Goal: Task Accomplishment & Management: Manage account settings

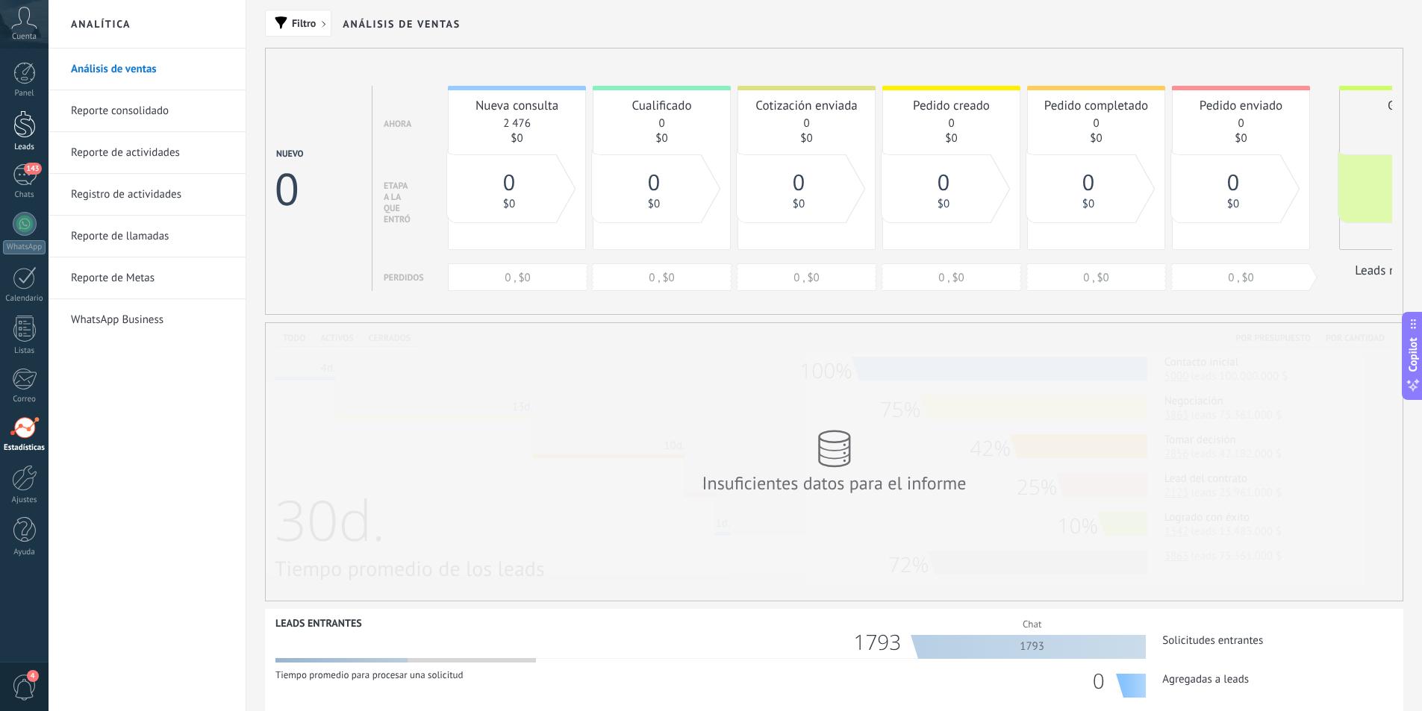
click at [32, 139] on link "Leads" at bounding box center [24, 131] width 49 height 42
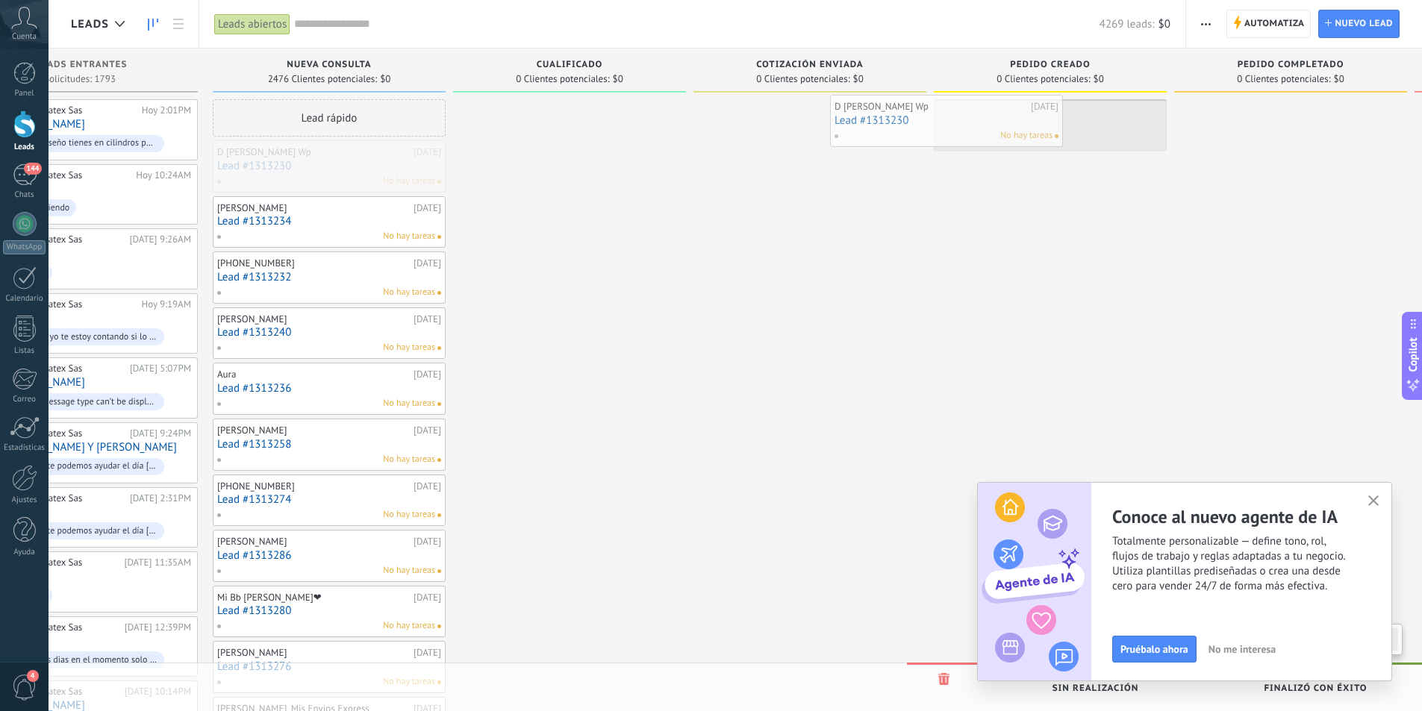
scroll to position [0, 106]
drag, startPoint x: 431, startPoint y: 163, endPoint x: 311, endPoint y: 162, distance: 119.4
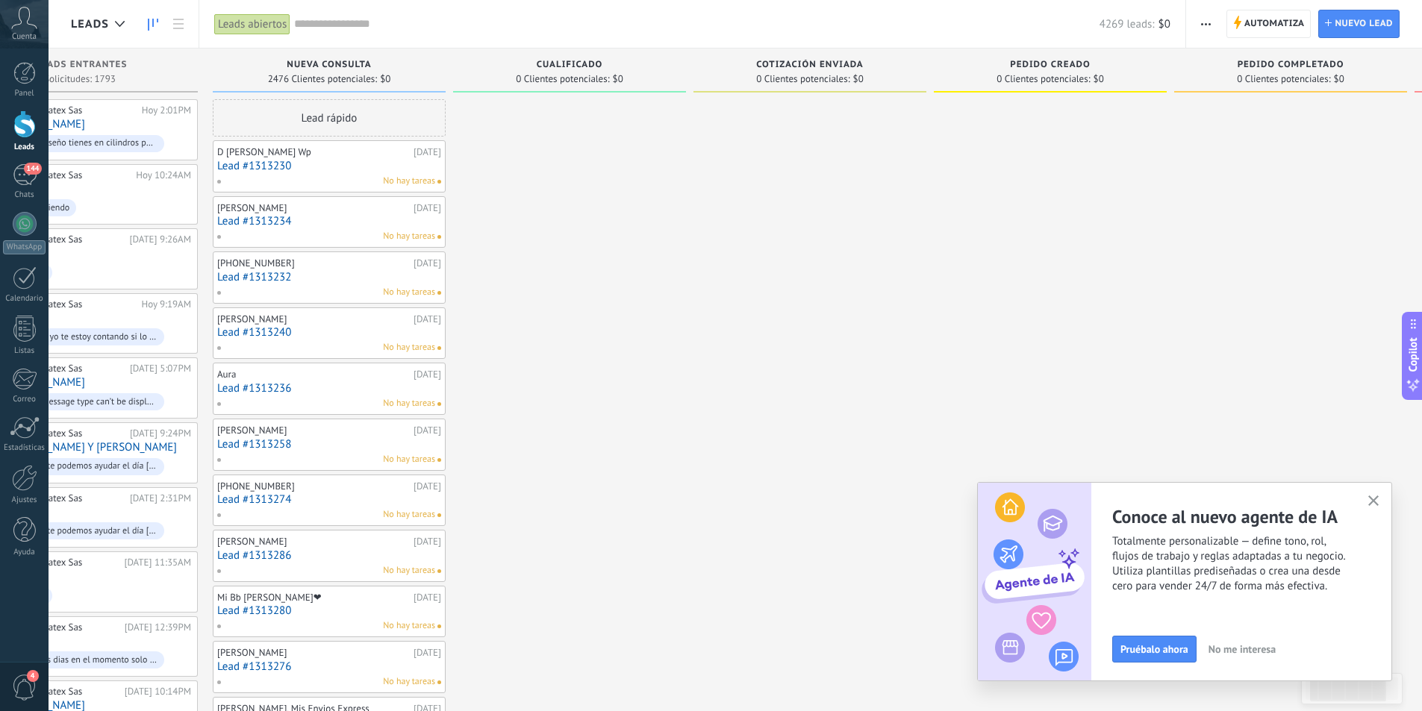
click at [25, 138] on link "Leads" at bounding box center [24, 131] width 49 height 42
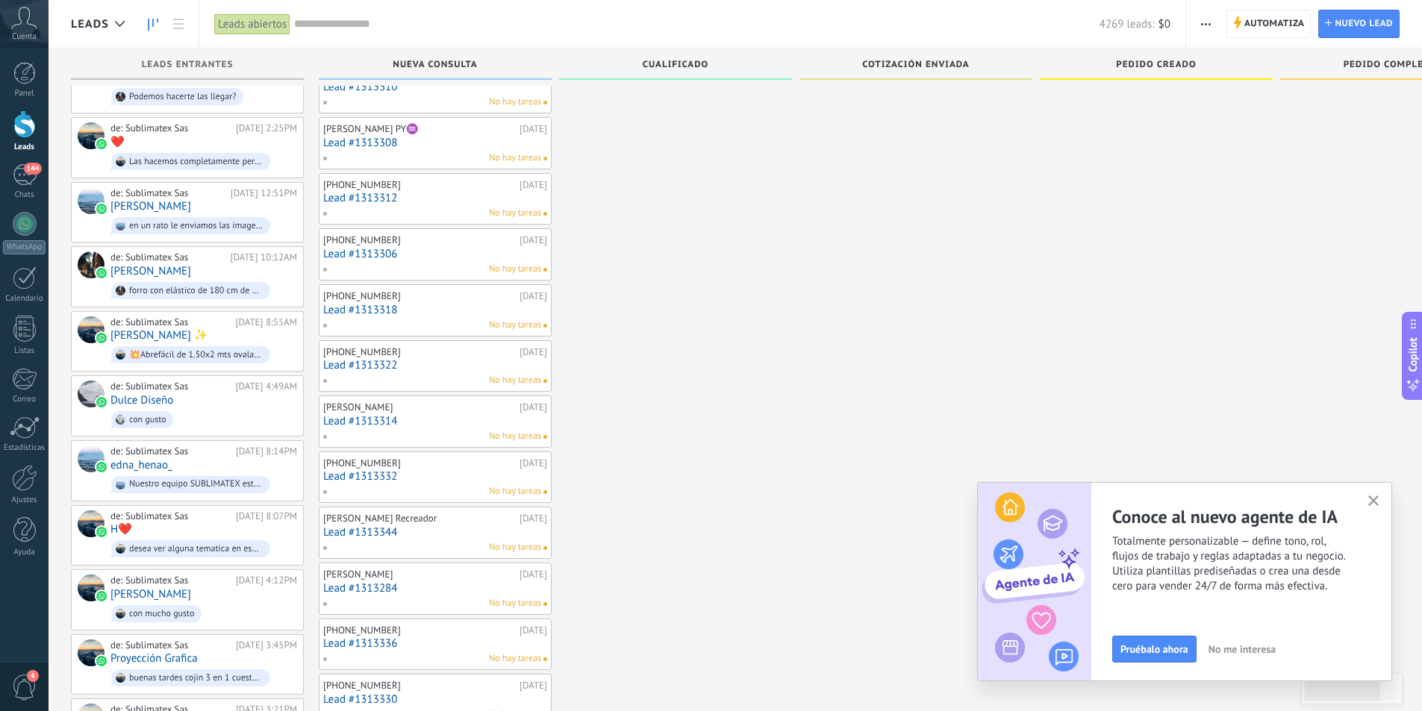
scroll to position [1337, 0]
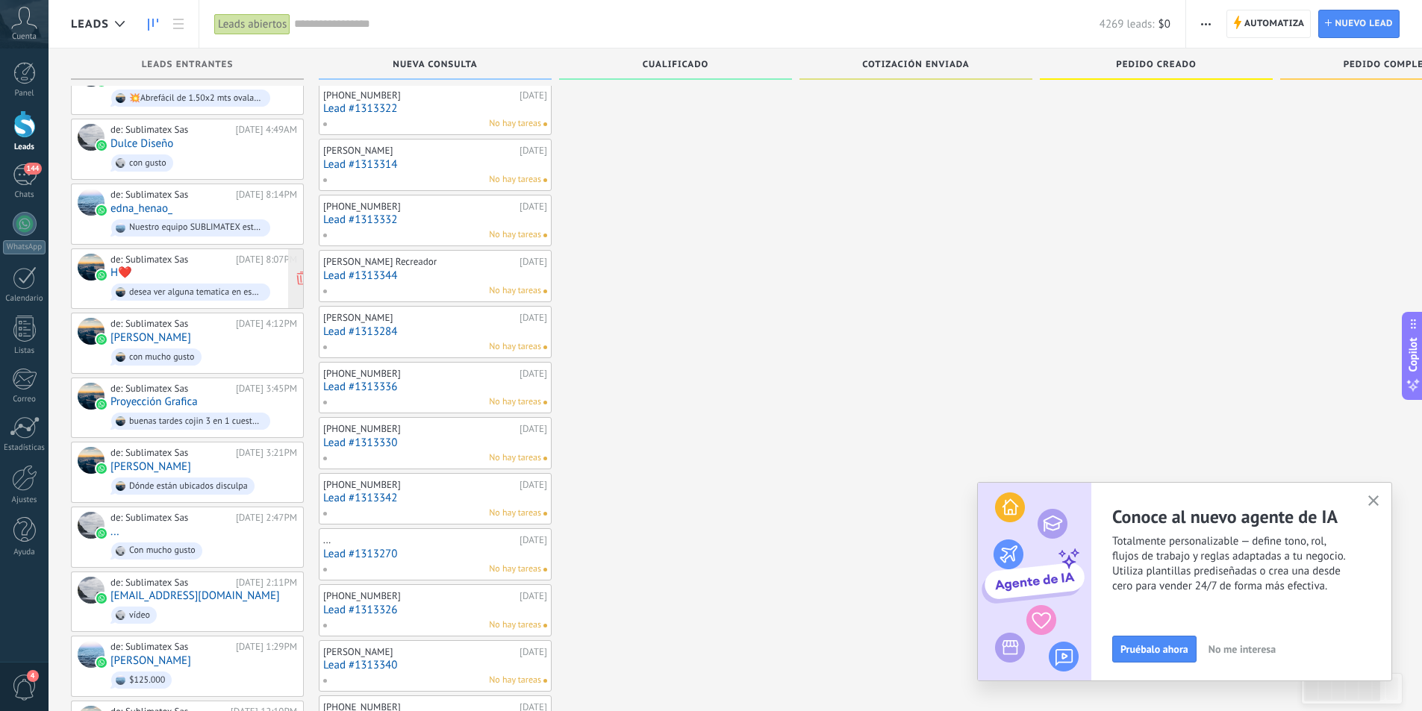
click at [207, 287] on div "desea ver alguna tematica en especial?" at bounding box center [196, 292] width 134 height 10
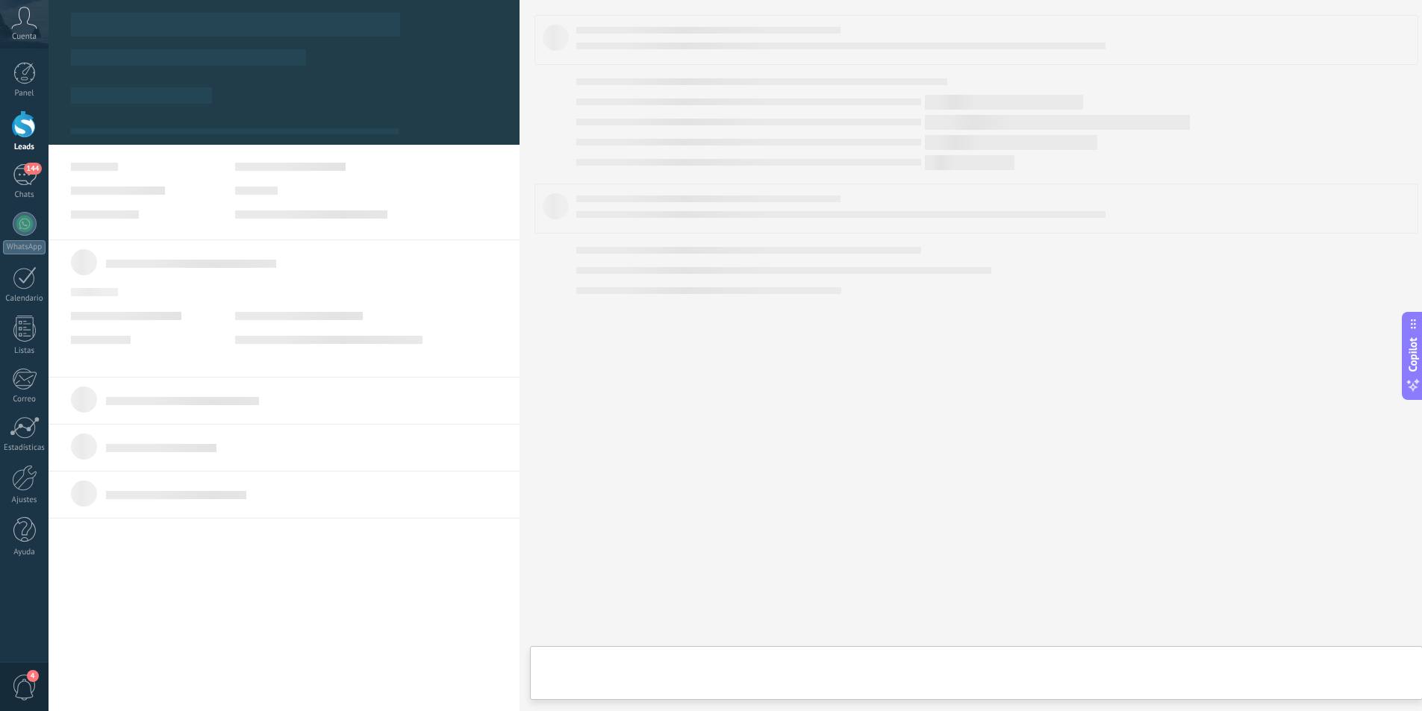
click at [207, 271] on div at bounding box center [284, 262] width 426 height 26
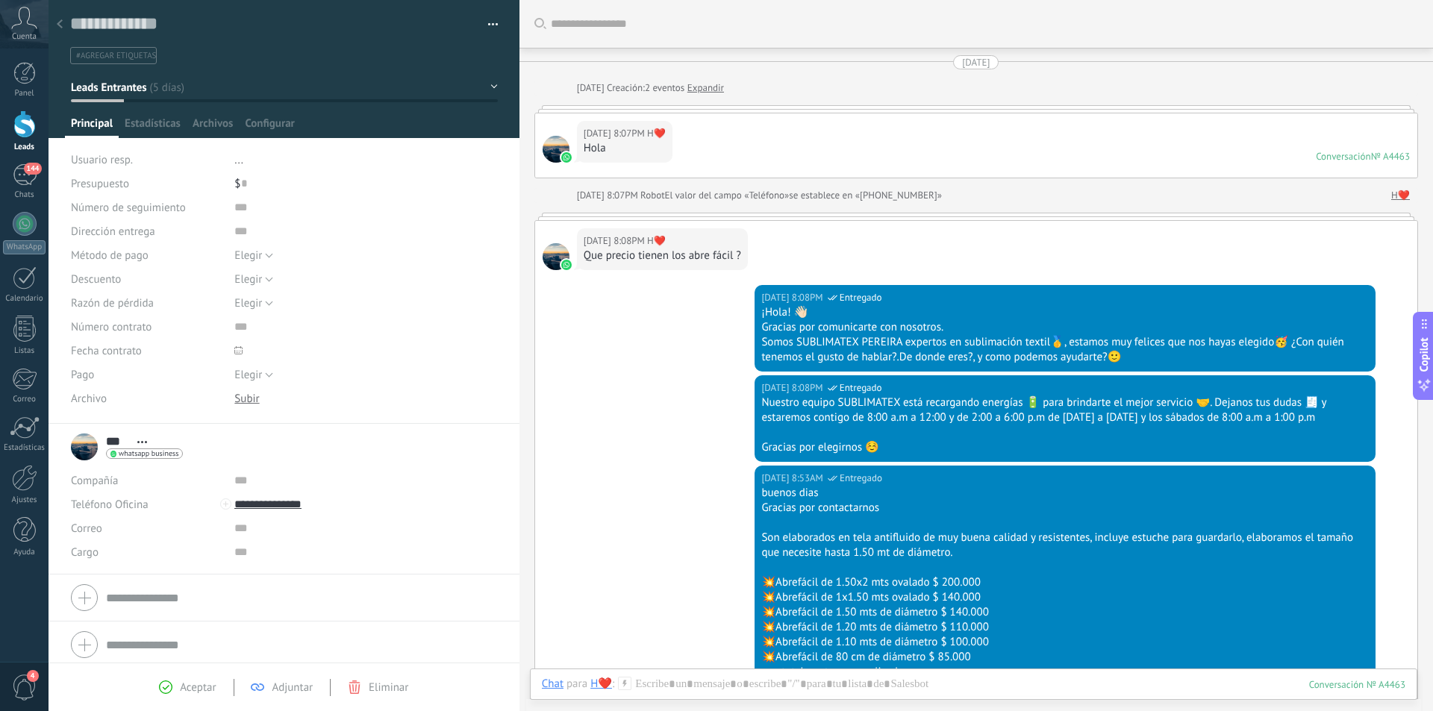
click at [285, 253] on div "Elegir [GEOGRAPHIC_DATA] Pago con tarjeta Efectivo [GEOGRAPHIC_DATA]" at bounding box center [365, 255] width 263 height 24
click at [273, 254] on div "Elegir [GEOGRAPHIC_DATA] Pago con tarjeta Efectivo [GEOGRAPHIC_DATA]" at bounding box center [365, 255] width 263 height 24
click at [266, 255] on button "Elegir" at bounding box center [253, 255] width 39 height 24
click at [572, 399] on div "[DATE] 8:08PM WhatsApp Business Entregado Nuestro equipo SUBLIMATEX está recarg…" at bounding box center [976, 420] width 882 height 90
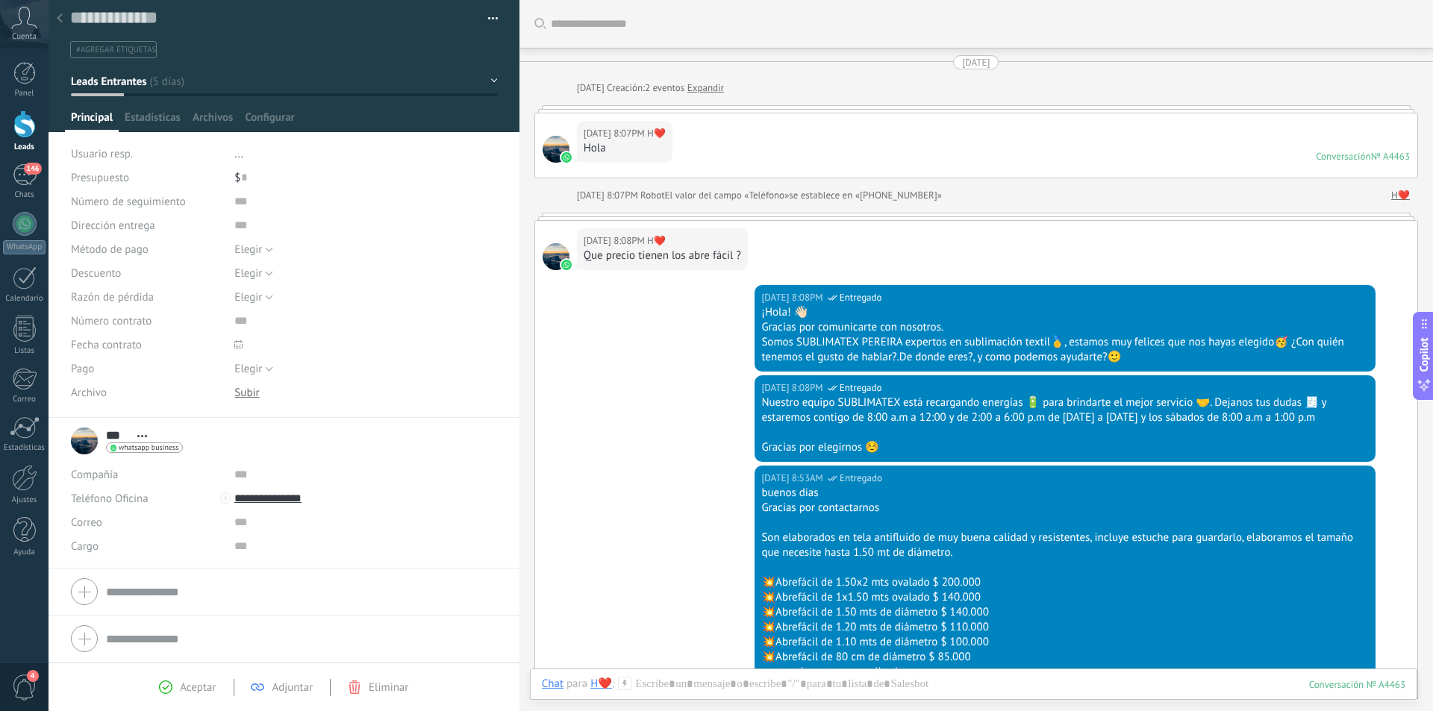
click at [19, 131] on div at bounding box center [24, 124] width 22 height 28
